Goal: Task Accomplishment & Management: Manage account settings

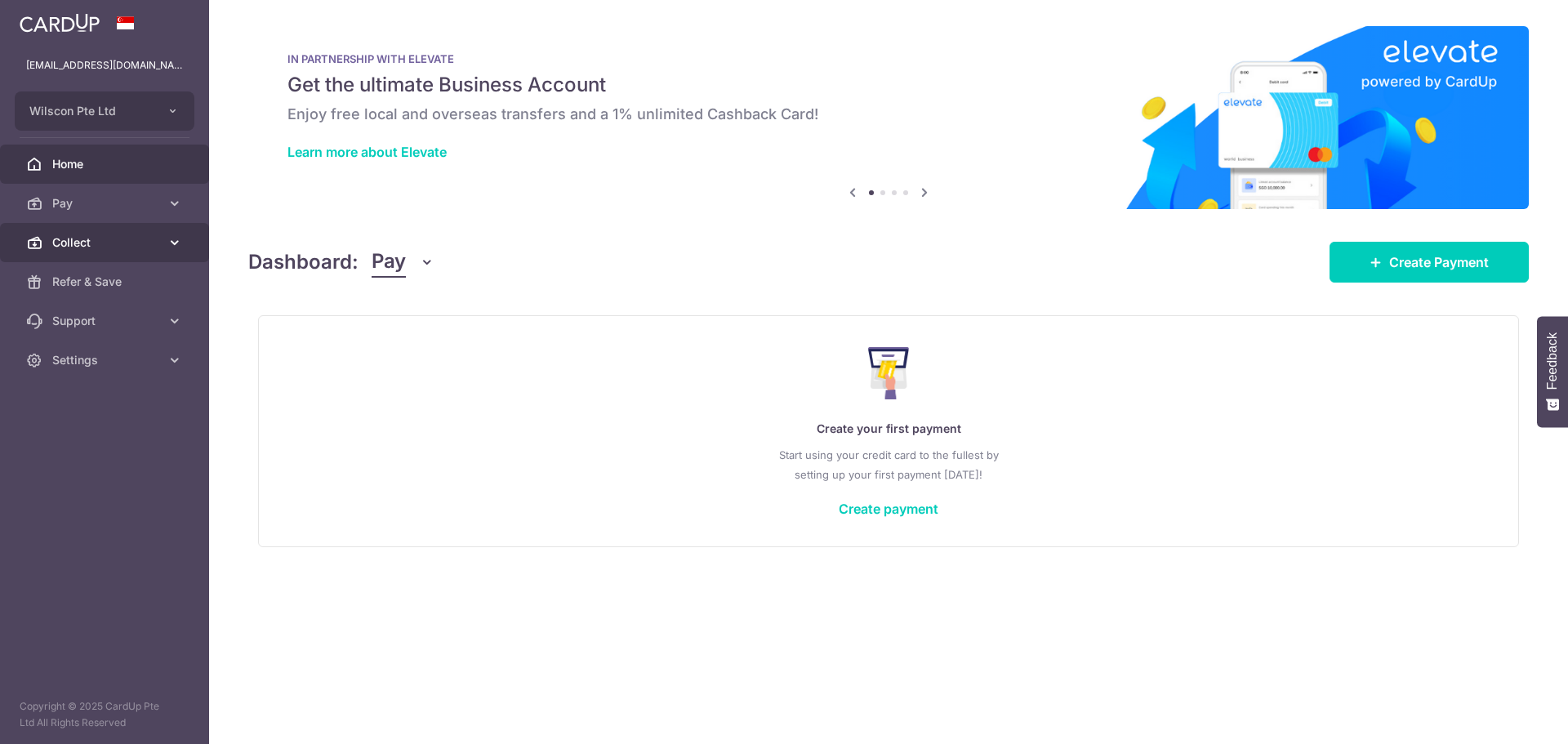
click at [150, 246] on span "Collect" at bounding box center [106, 243] width 108 height 16
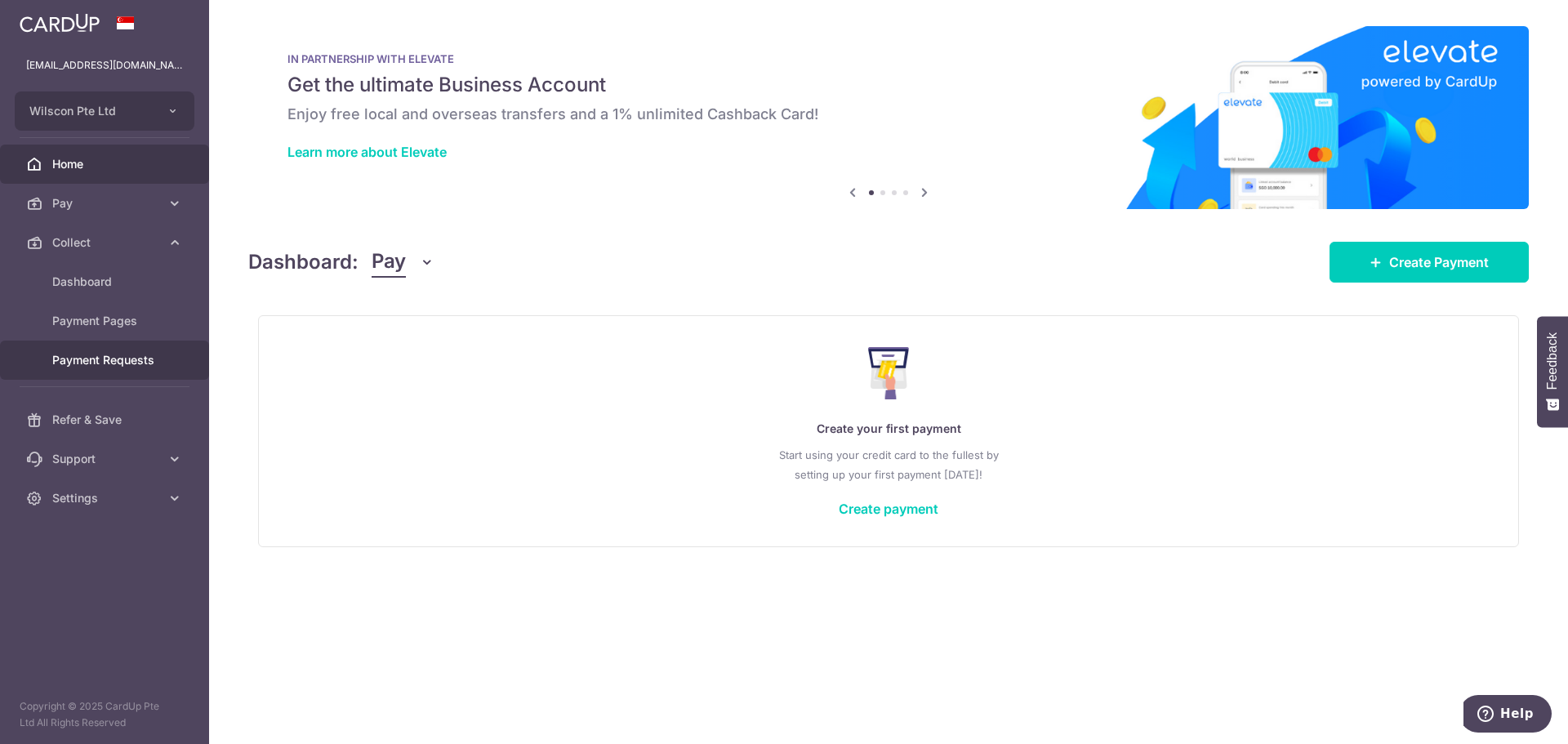
click at [135, 353] on body "[EMAIL_ADDRESS][DOMAIN_NAME] Wilscon Pte Ltd Add new company Wilscon Pte Ltd Ho…" at bounding box center [784, 372] width 1568 height 744
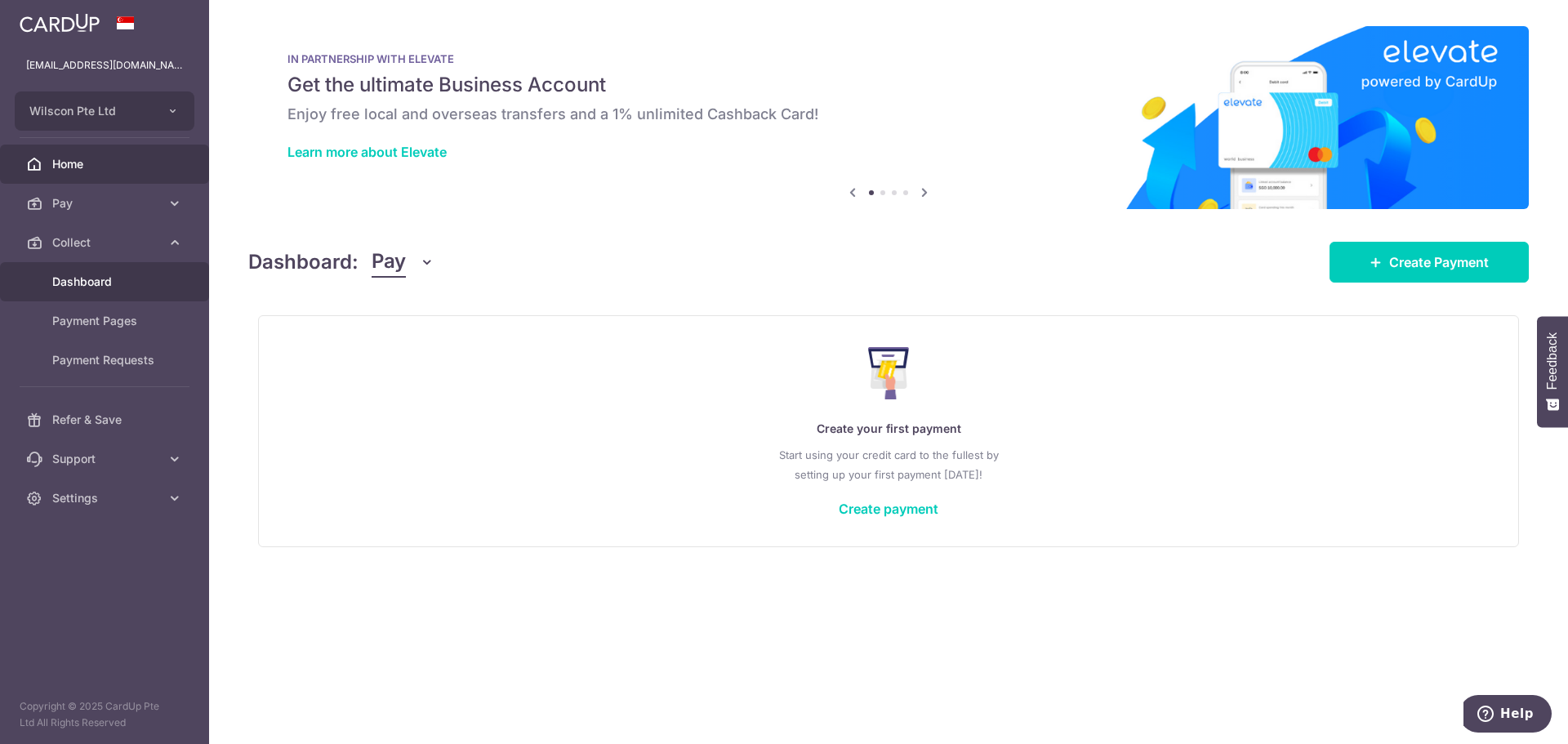
click at [121, 288] on span "Dashboard" at bounding box center [106, 282] width 108 height 16
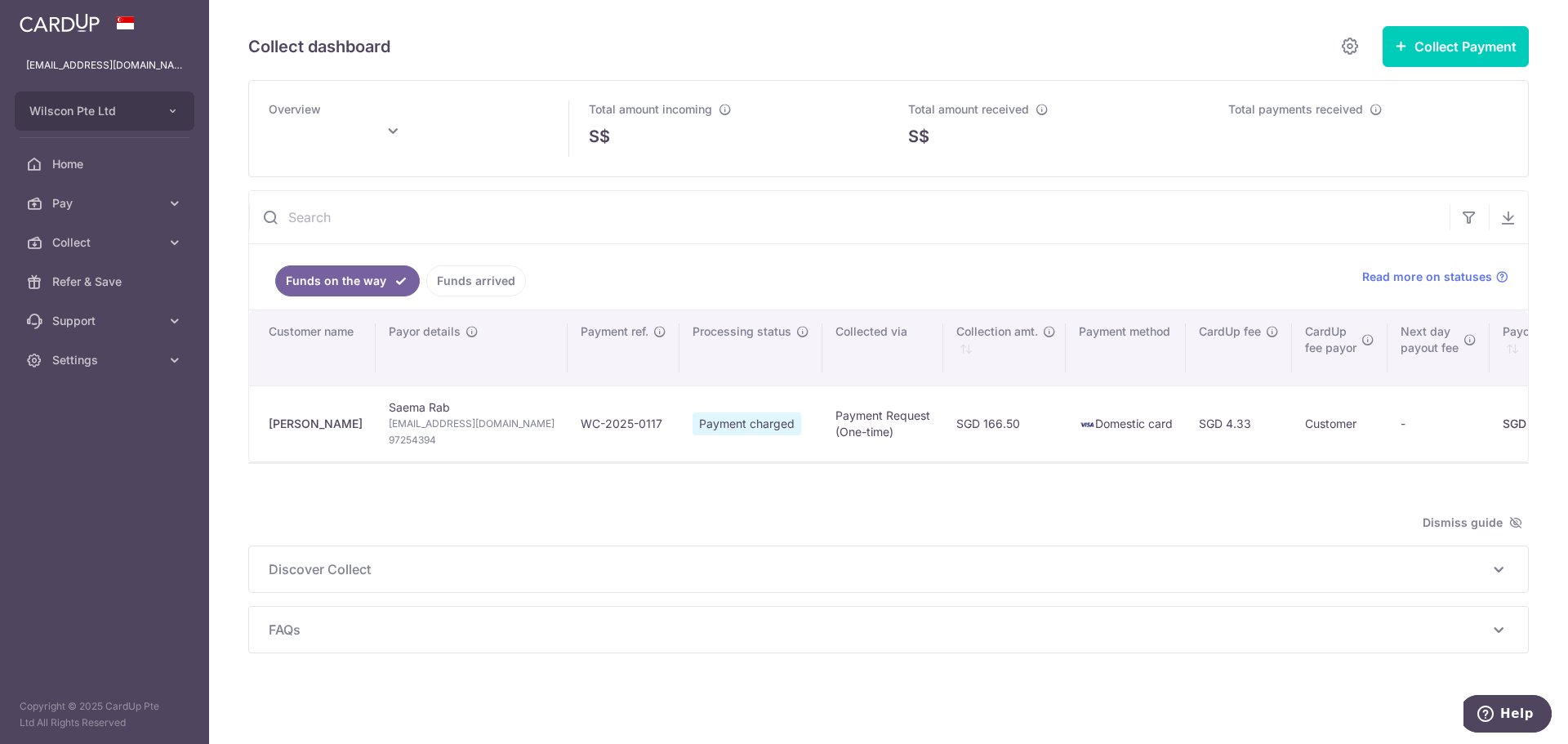
scroll to position [0, 458]
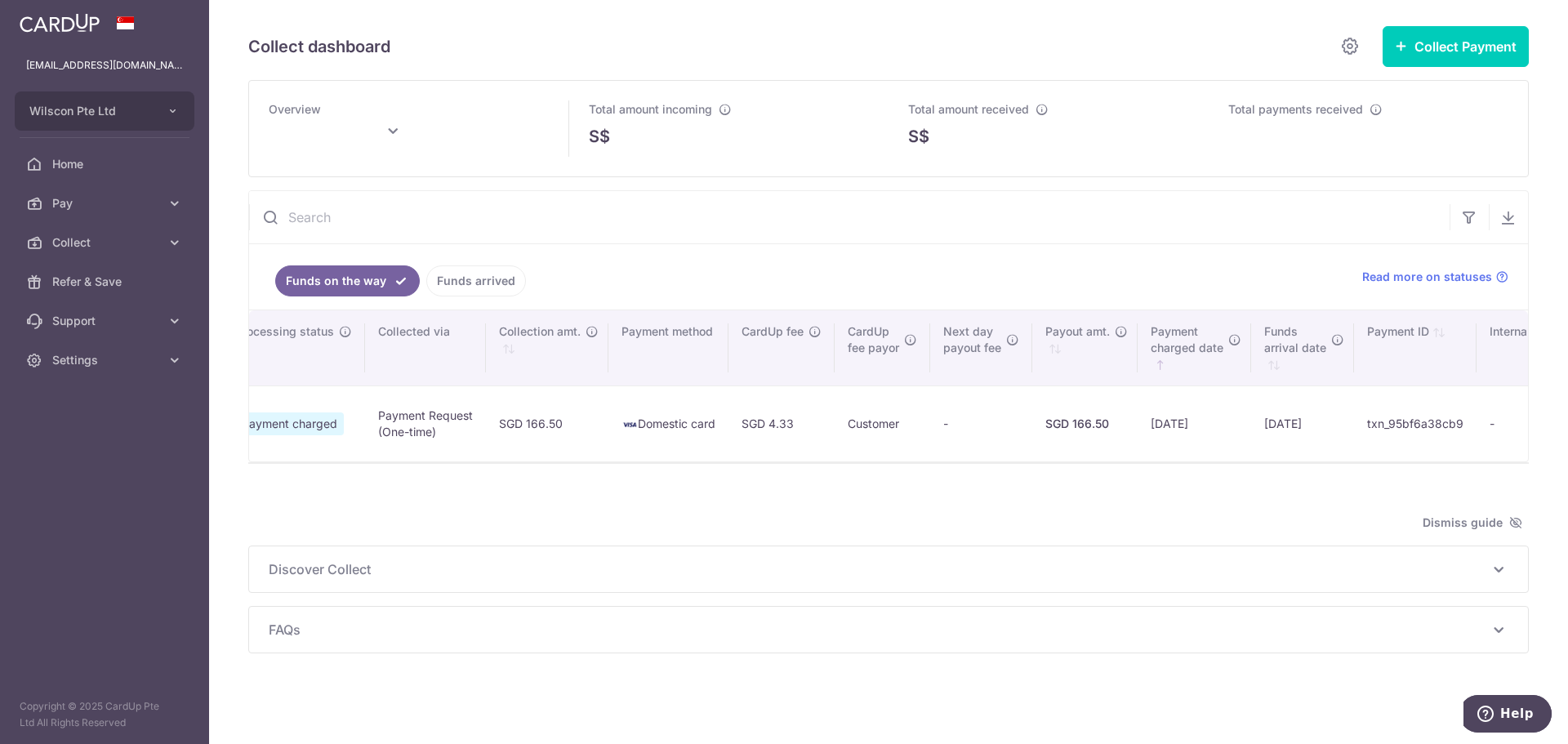
type input "[DATE]"
click at [102, 251] on link "Collect" at bounding box center [104, 242] width 209 height 39
